Goal: Information Seeking & Learning: Learn about a topic

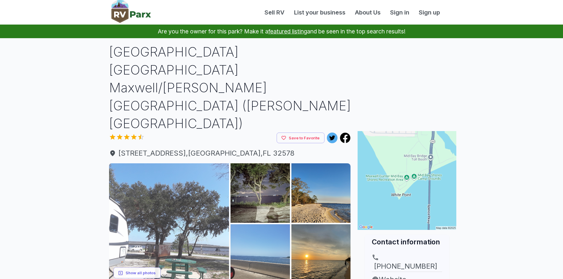
click at [178, 211] on img at bounding box center [169, 223] width 120 height 120
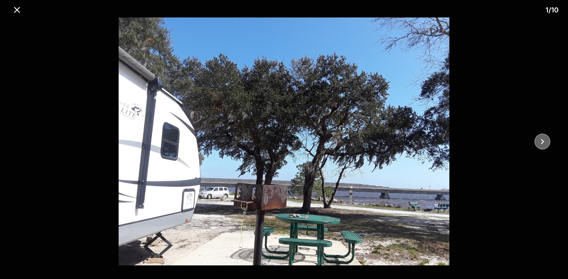
click at [541, 143] on icon "close" at bounding box center [542, 141] width 3 height 5
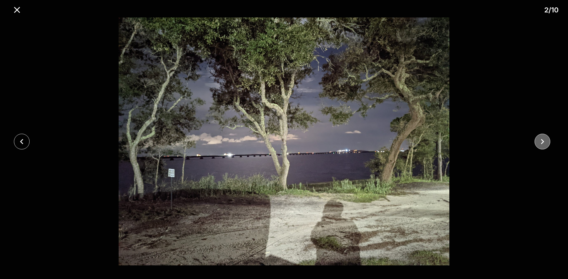
click at [541, 143] on icon "close" at bounding box center [542, 141] width 3 height 5
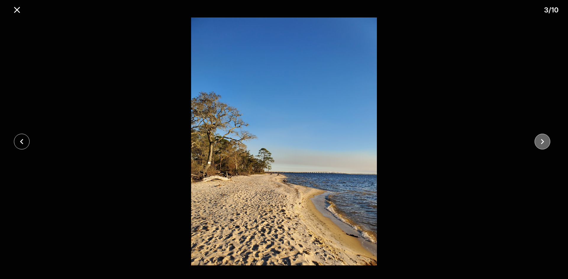
click at [541, 143] on icon "close" at bounding box center [542, 141] width 3 height 5
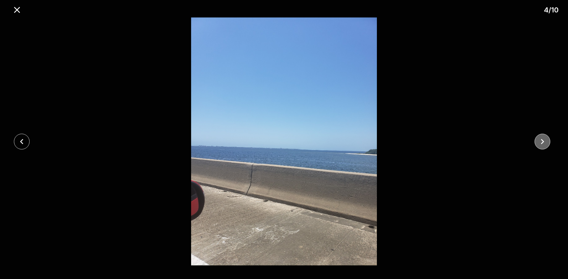
click at [541, 143] on icon "close" at bounding box center [542, 141] width 3 height 5
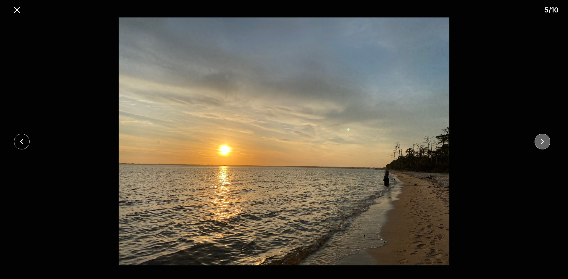
click at [541, 143] on icon "close" at bounding box center [542, 141] width 3 height 5
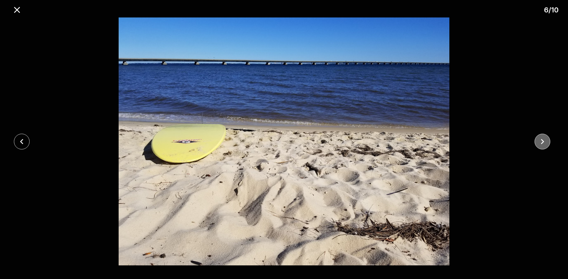
click at [541, 141] on icon "close" at bounding box center [542, 141] width 10 height 10
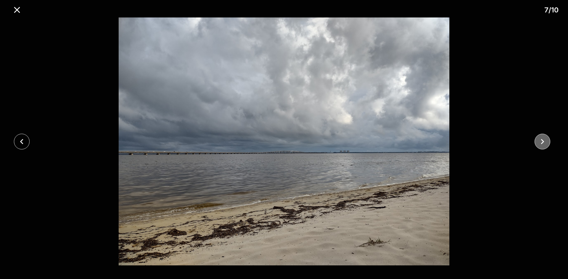
click at [541, 141] on icon "close" at bounding box center [542, 141] width 10 height 10
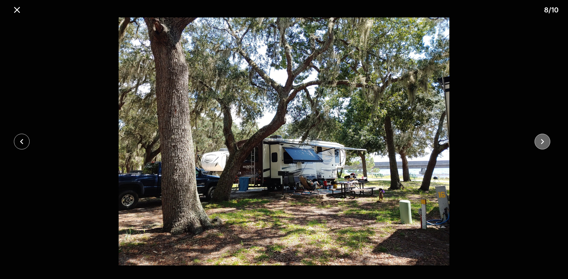
click at [543, 140] on icon "close" at bounding box center [542, 141] width 3 height 5
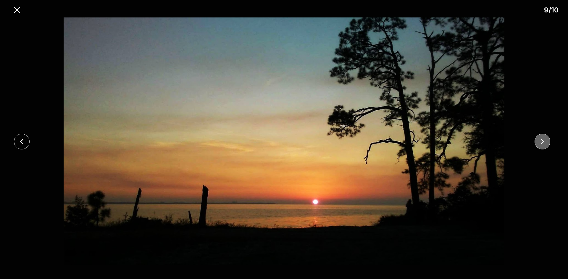
click at [543, 140] on icon "close" at bounding box center [542, 141] width 3 height 5
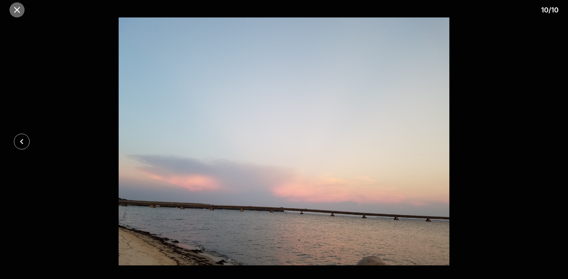
click at [17, 11] on icon "close" at bounding box center [17, 10] width 6 height 6
